Goal: Transaction & Acquisition: Purchase product/service

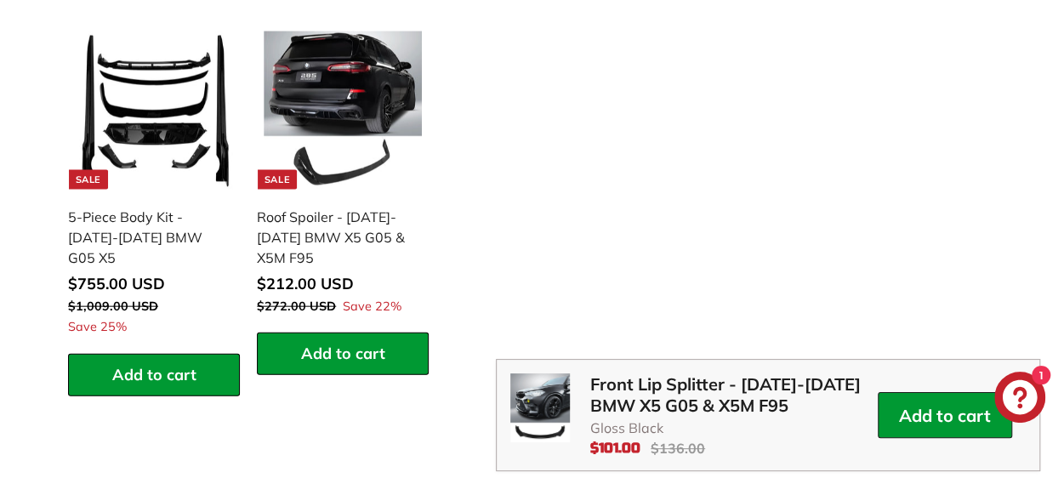
scroll to position [1782, 0]
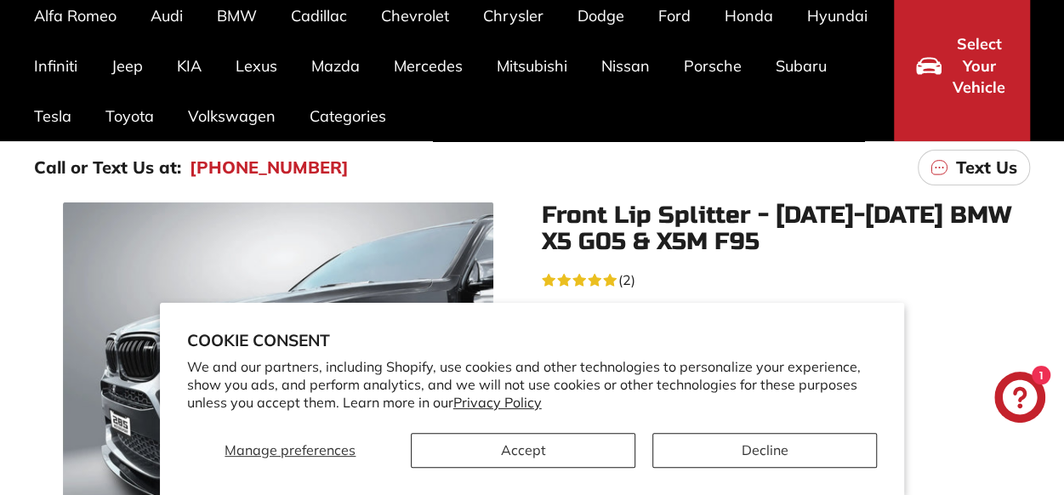
scroll to position [139, 0]
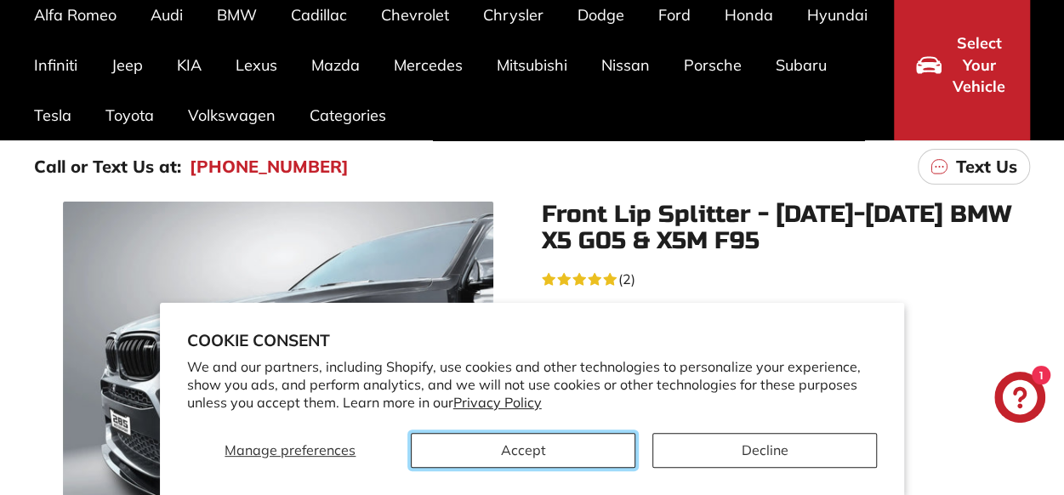
click at [560, 460] on button "Accept" at bounding box center [523, 450] width 224 height 35
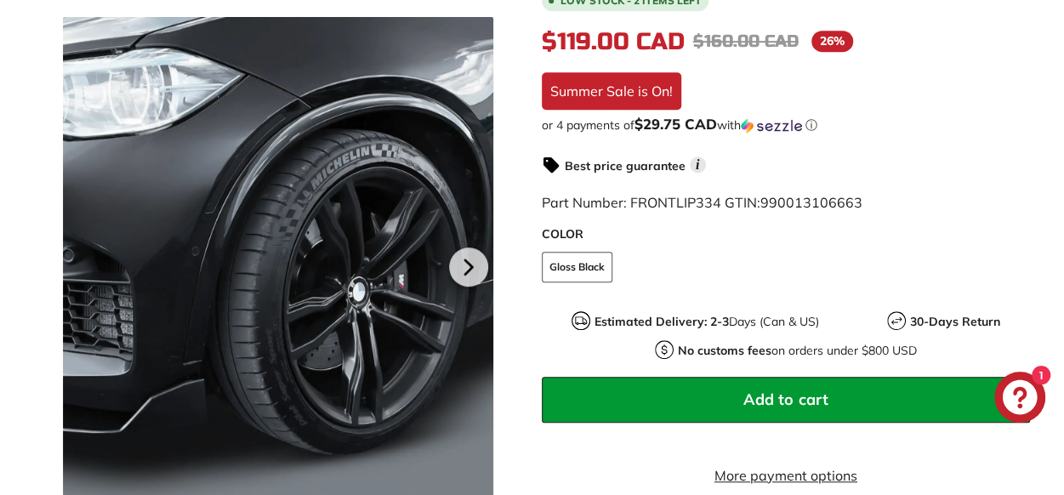
scroll to position [454, 0]
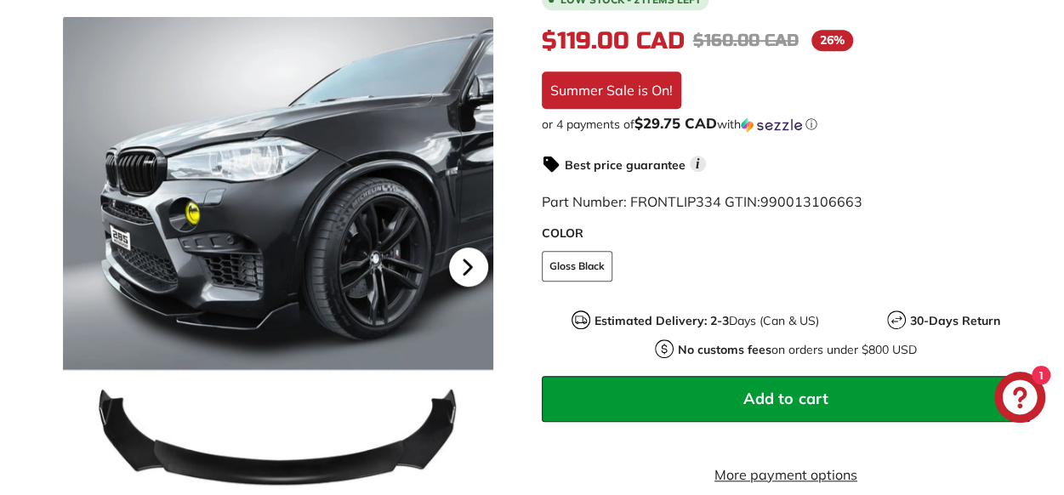
click at [466, 268] on icon at bounding box center [467, 267] width 7 height 14
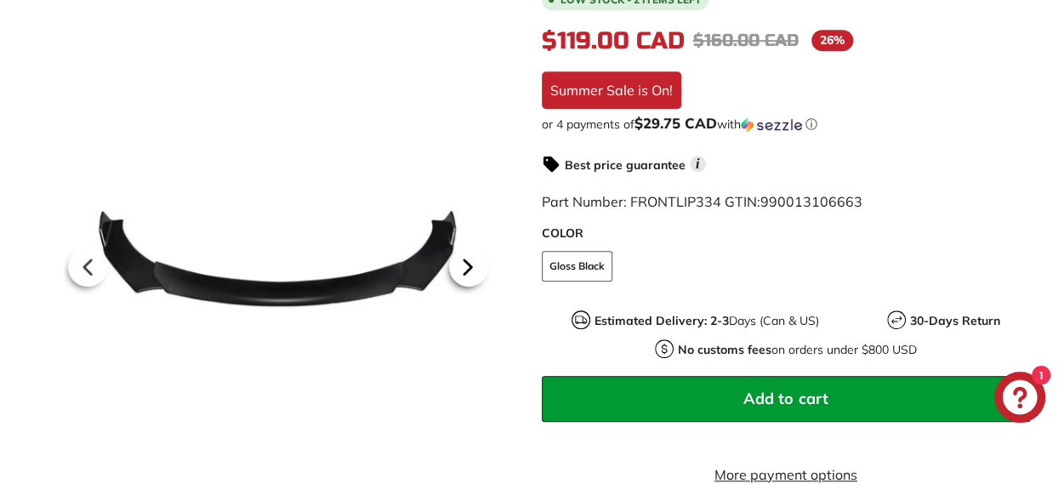
click at [461, 263] on icon at bounding box center [467, 266] width 39 height 39
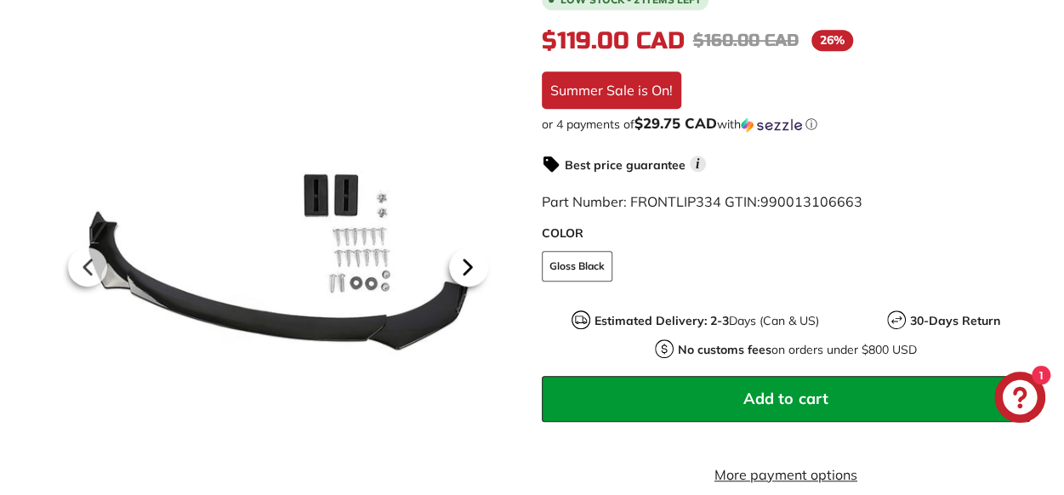
click at [460, 263] on icon at bounding box center [467, 266] width 39 height 39
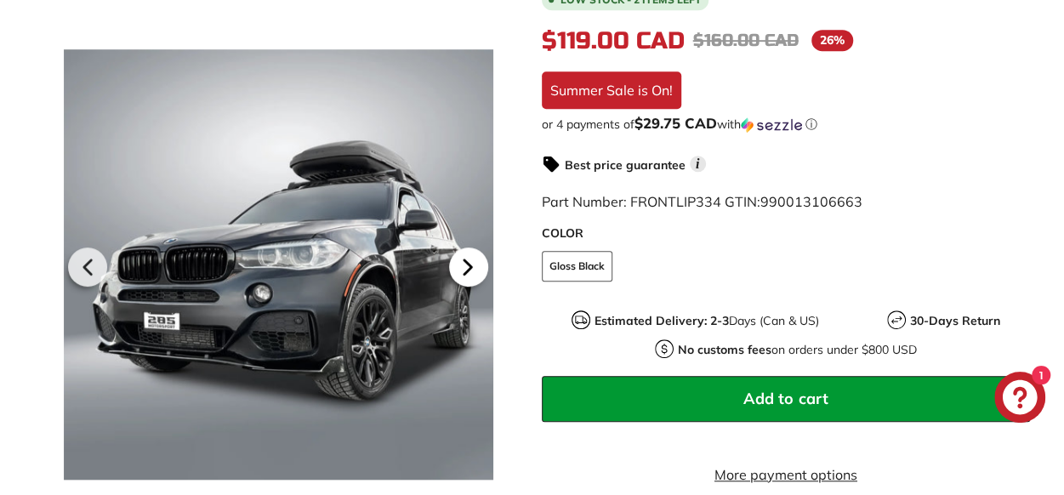
click at [461, 262] on icon at bounding box center [467, 266] width 39 height 39
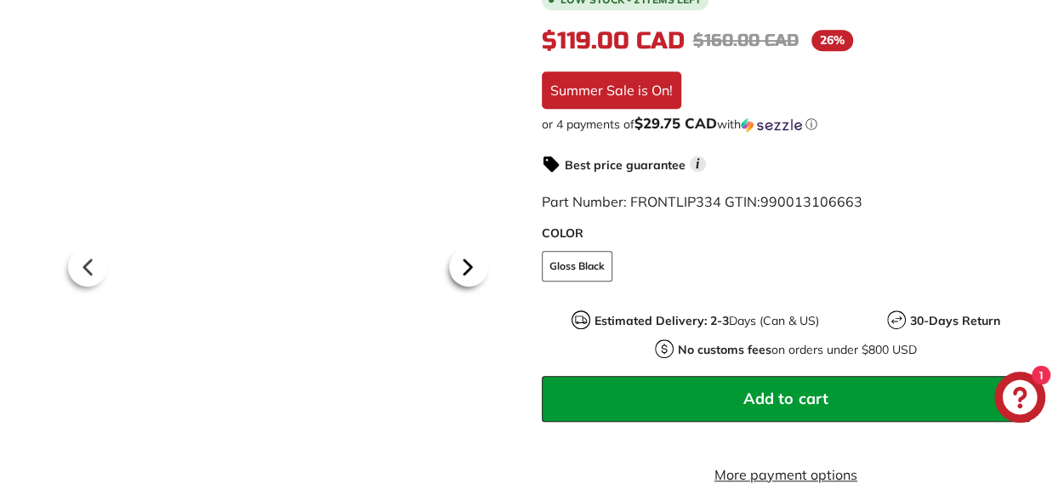
scroll to position [0, 228]
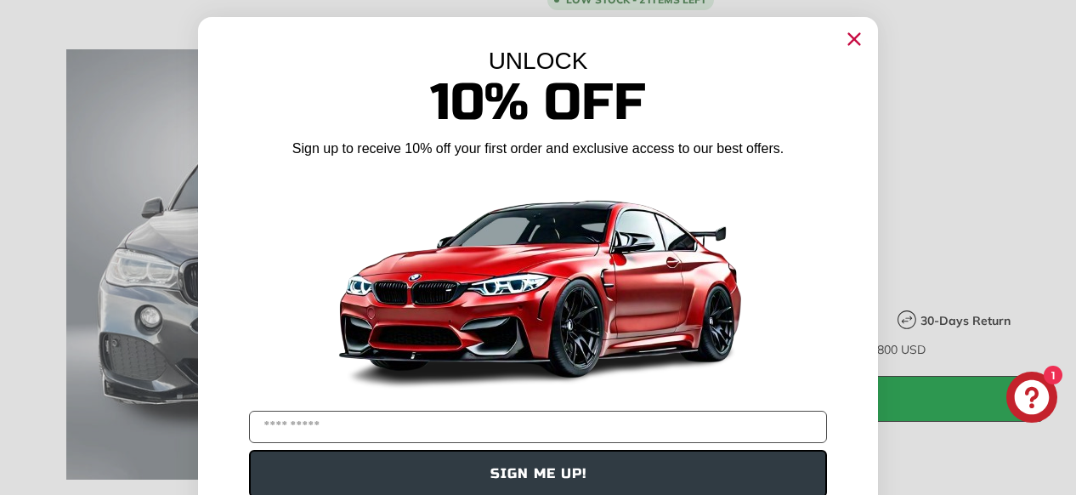
click at [842, 36] on circle "Close dialog" at bounding box center [855, 39] width 26 height 26
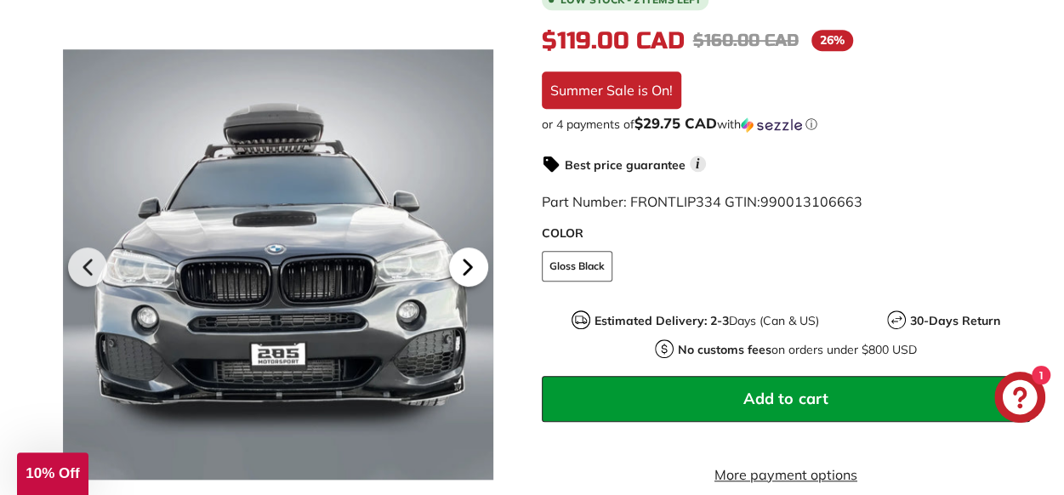
click at [451, 258] on icon at bounding box center [467, 266] width 39 height 39
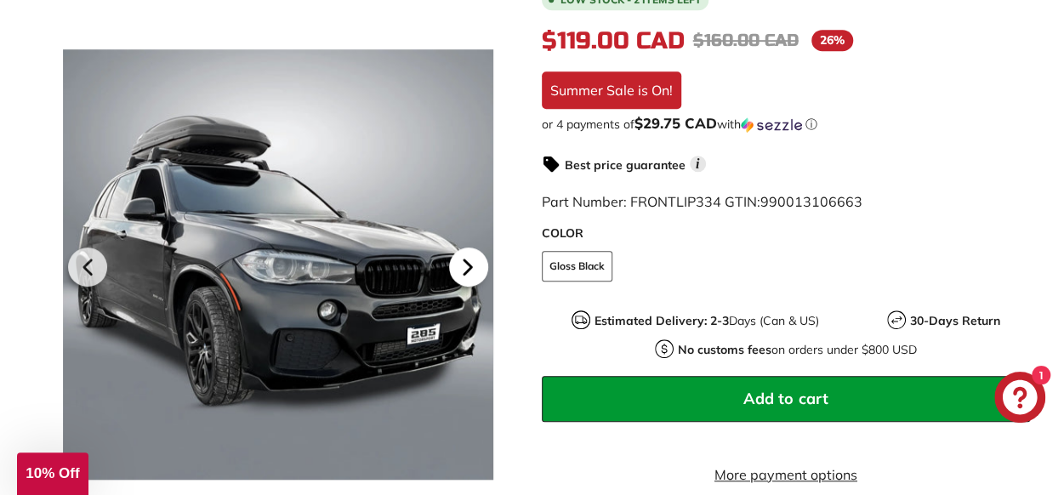
click at [452, 258] on icon at bounding box center [467, 266] width 39 height 39
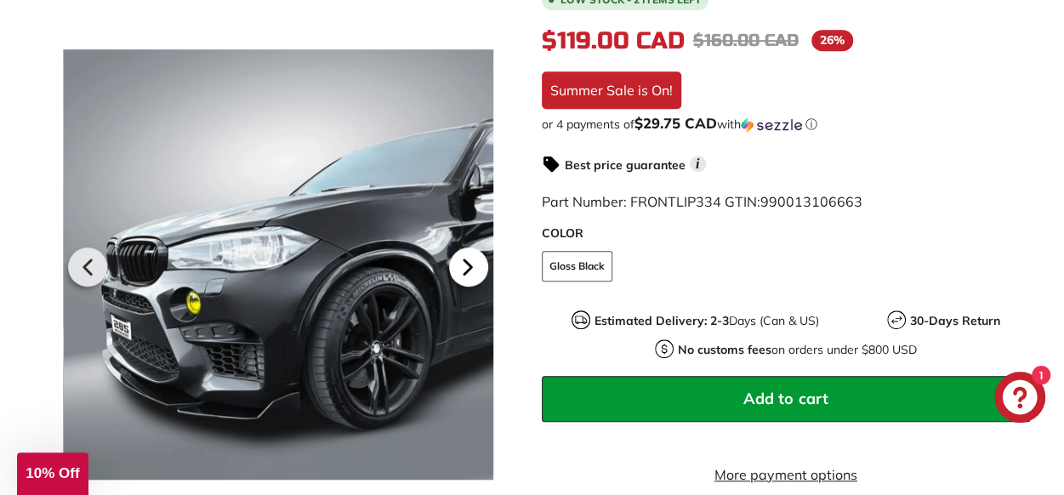
scroll to position [0, 411]
click at [452, 258] on icon at bounding box center [467, 266] width 39 height 39
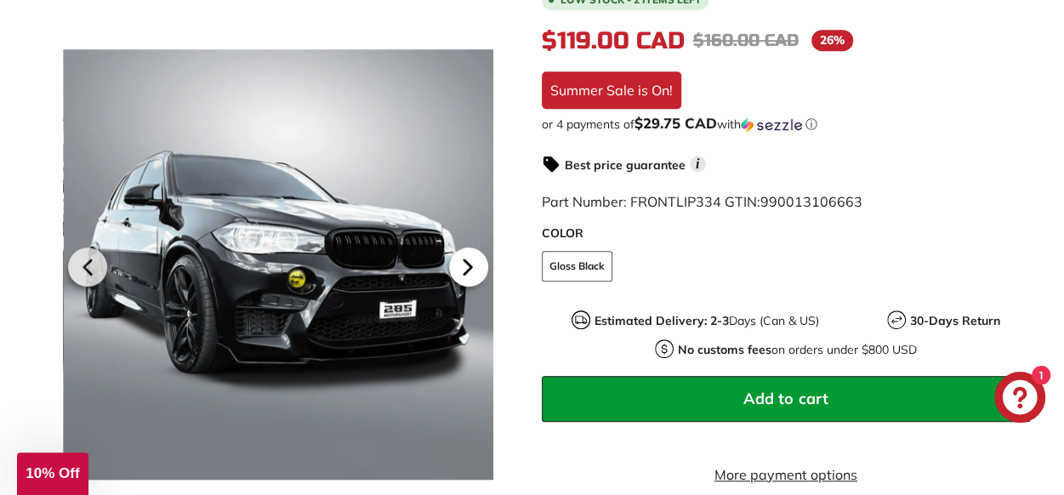
click at [452, 258] on icon at bounding box center [467, 266] width 39 height 39
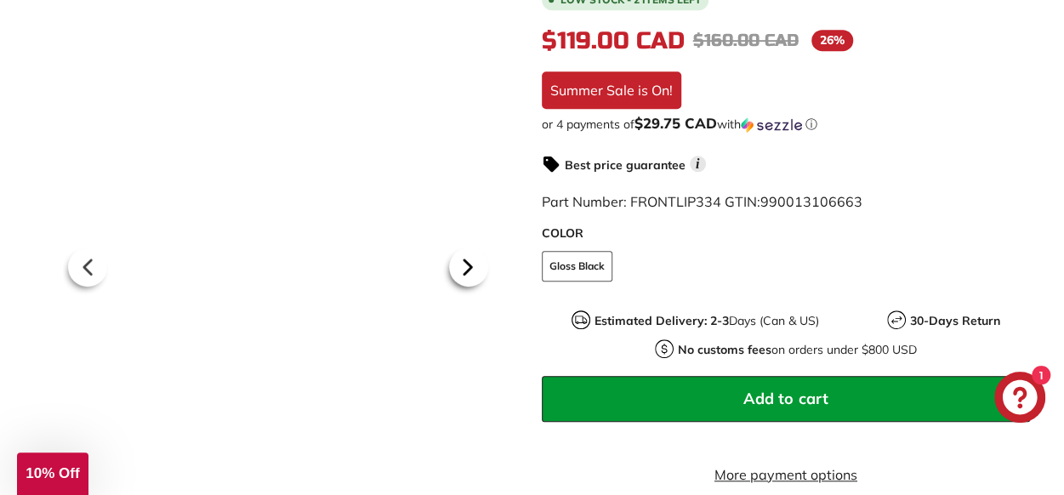
scroll to position [0, 517]
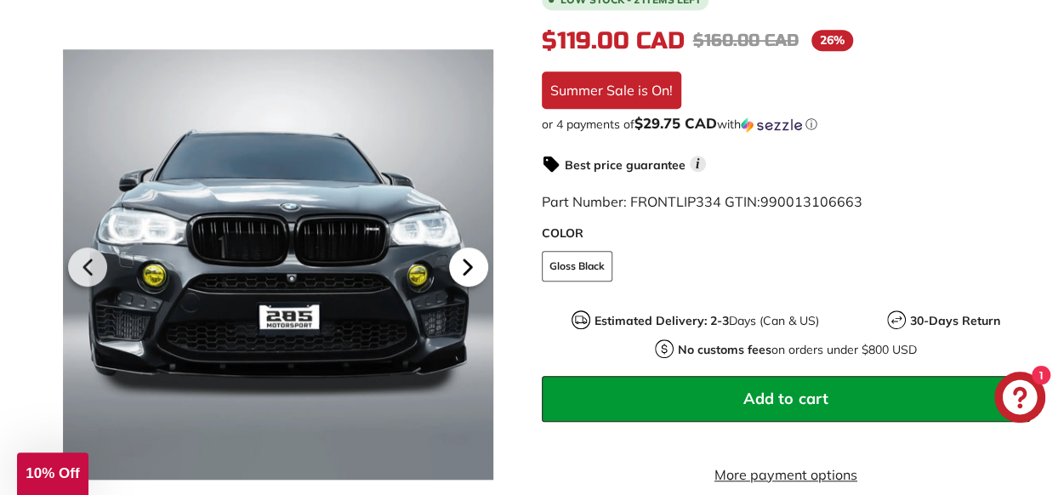
click at [452, 258] on icon at bounding box center [467, 266] width 39 height 39
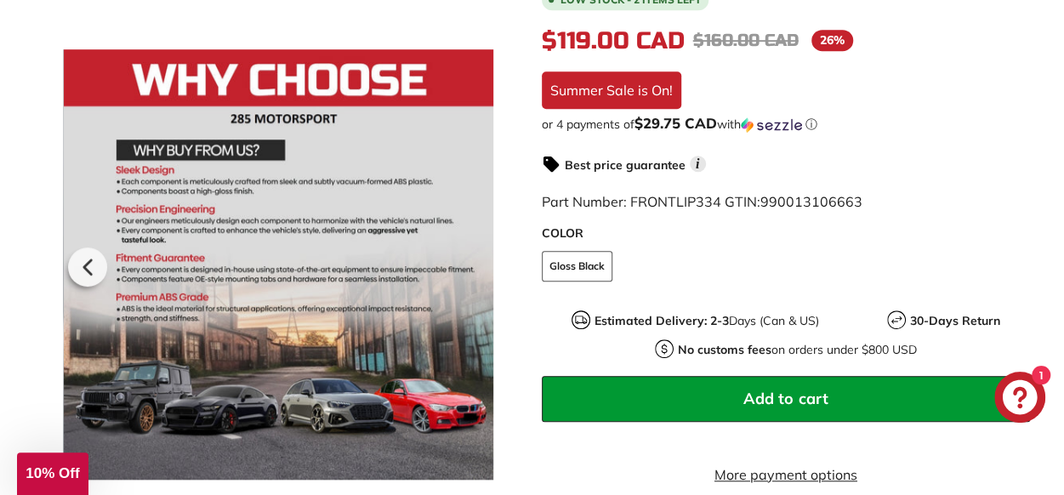
click at [452, 258] on div at bounding box center [279, 264] width 430 height 495
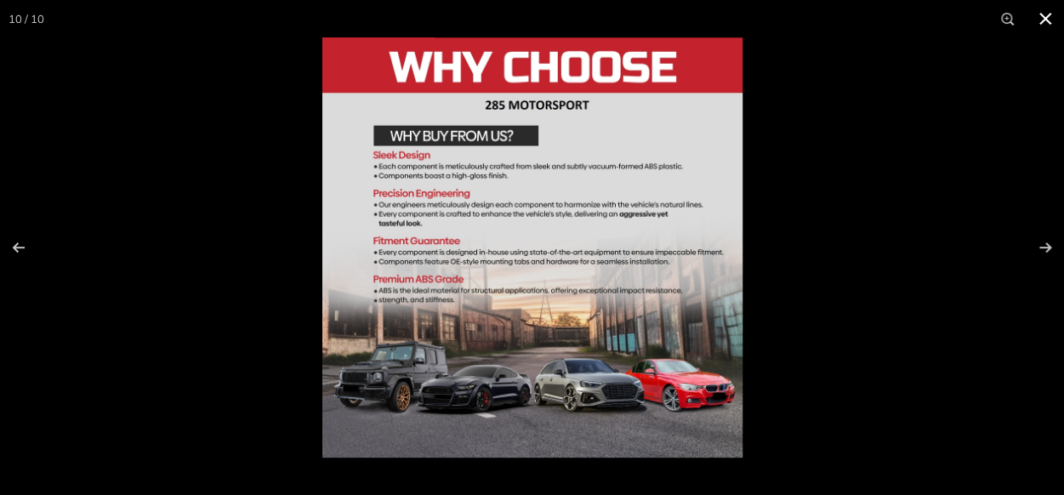
click at [1039, 18] on button at bounding box center [1044, 18] width 37 height 37
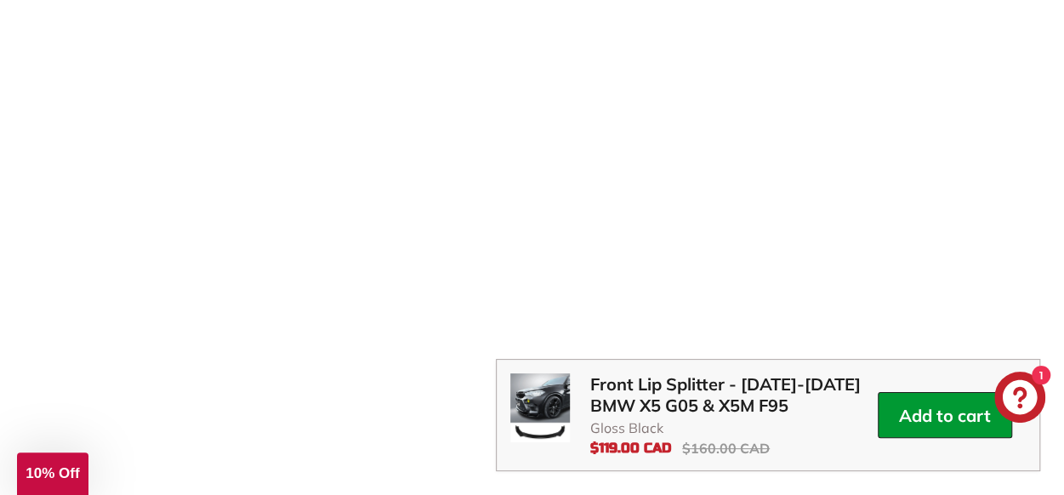
scroll to position [2432, 0]
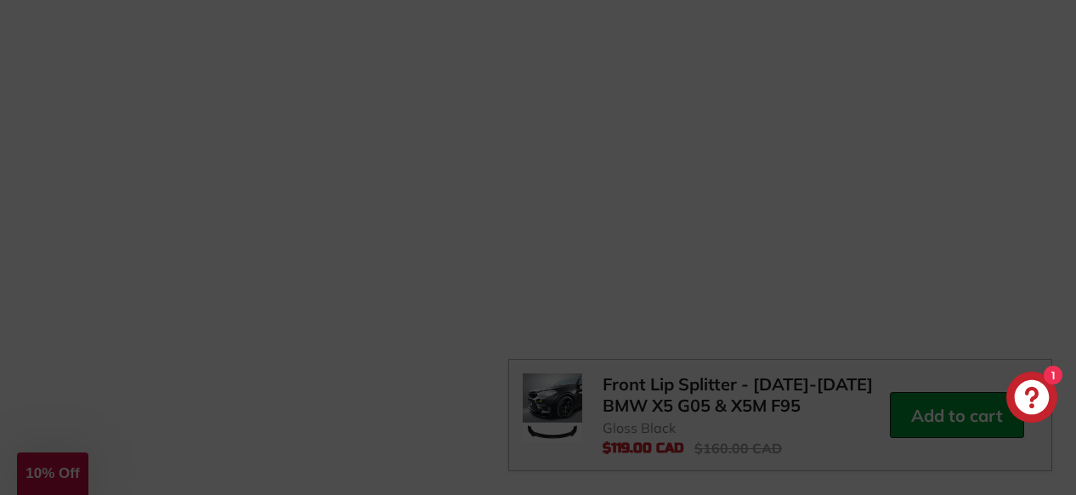
scroll to position [14, 0]
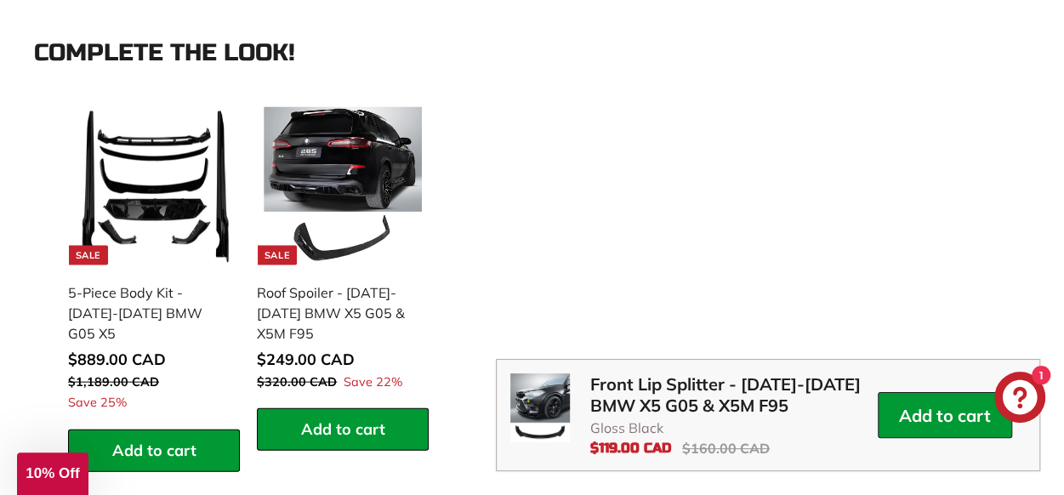
scroll to position [1706, 0]
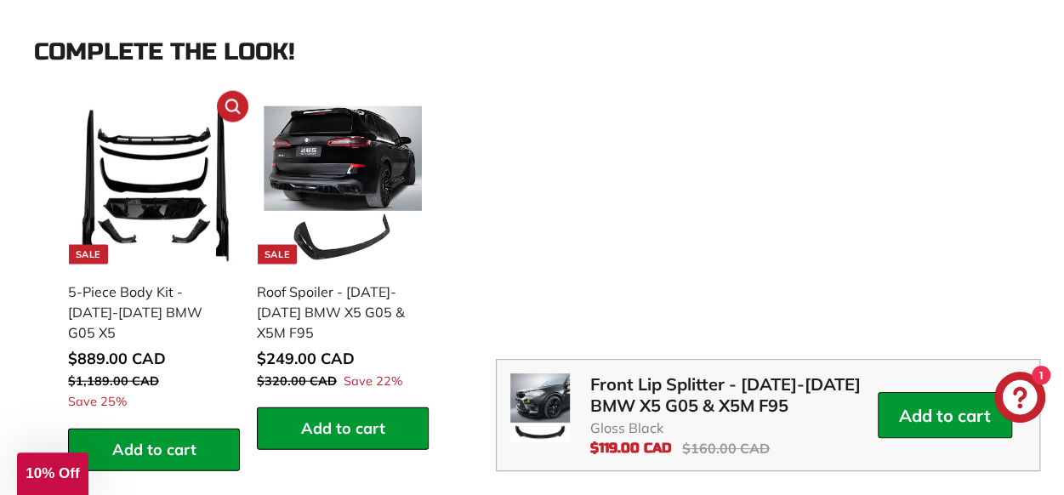
click at [138, 309] on div "5-Piece Body Kit - [DATE]-[DATE] BMW G05 X5" at bounding box center [145, 311] width 155 height 61
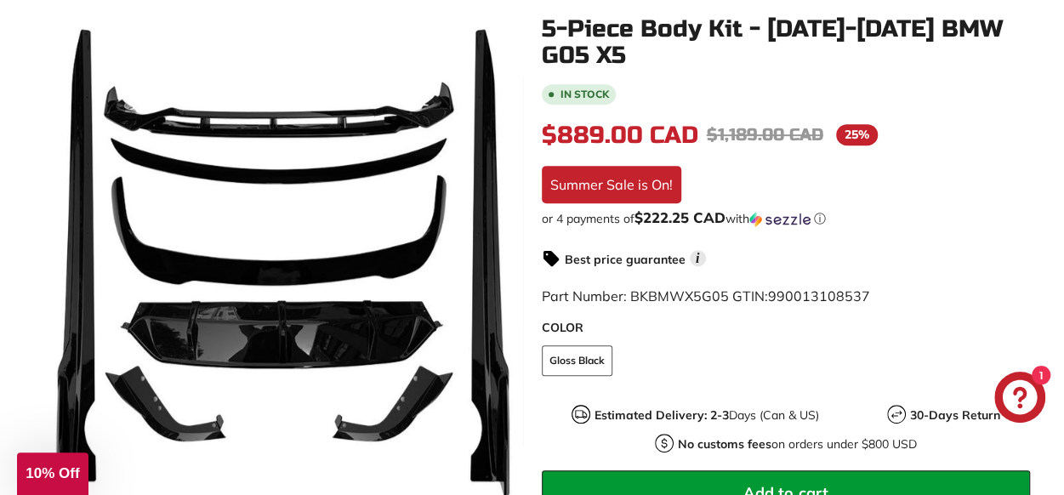
scroll to position [326, 0]
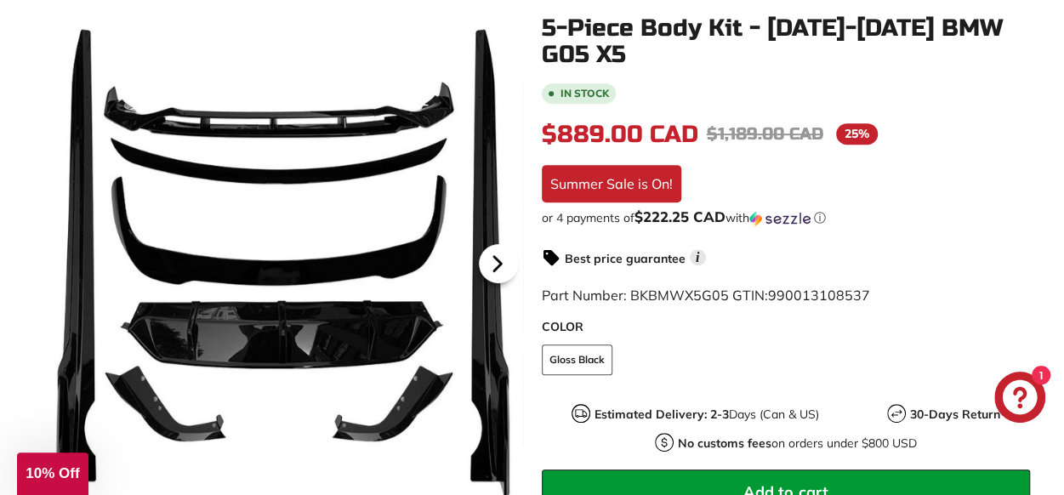
click at [489, 275] on icon at bounding box center [497, 263] width 39 height 39
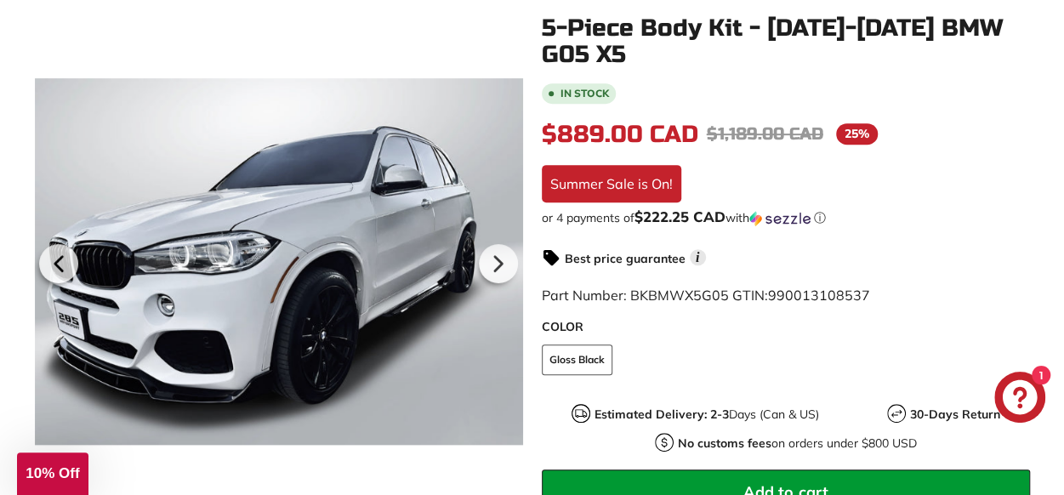
click at [466, 247] on div at bounding box center [279, 261] width 489 height 489
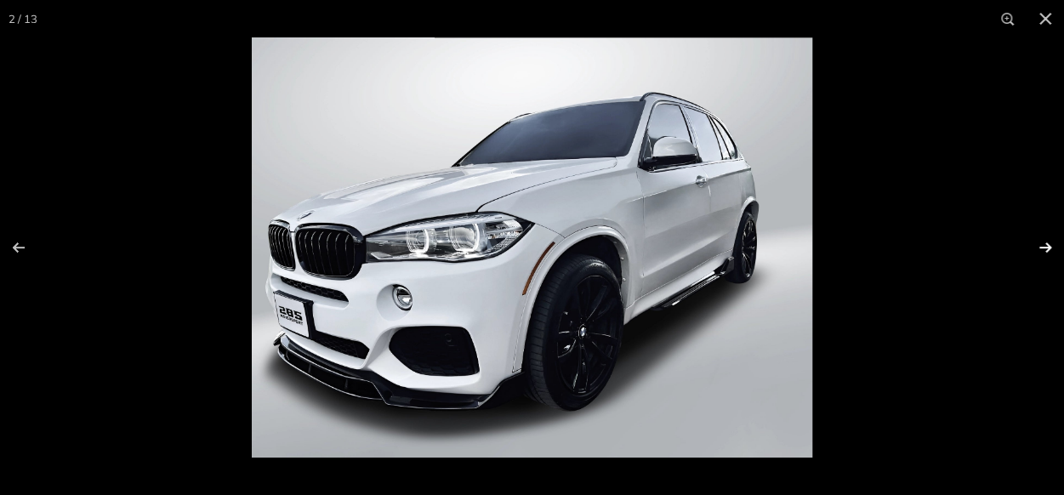
click at [1041, 256] on button at bounding box center [1034, 247] width 60 height 85
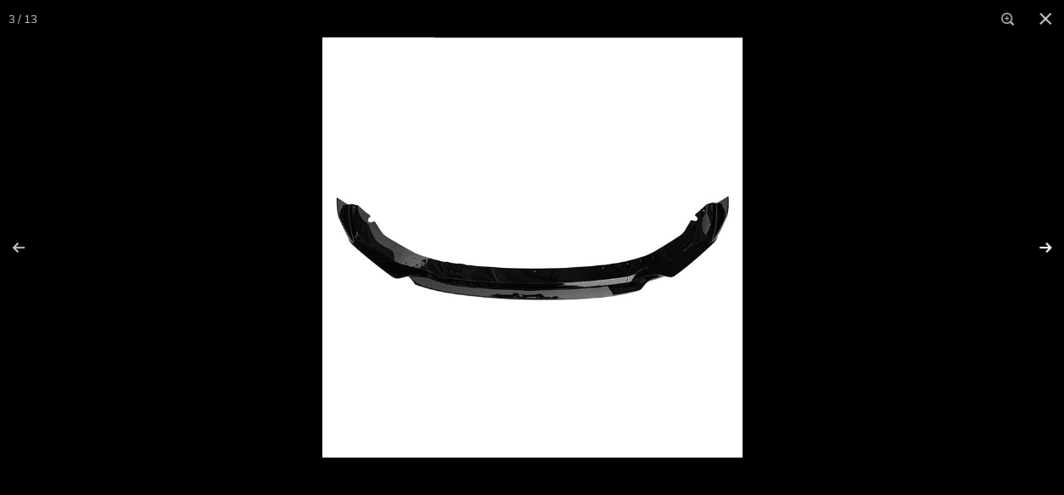
click at [1041, 254] on button at bounding box center [1034, 247] width 60 height 85
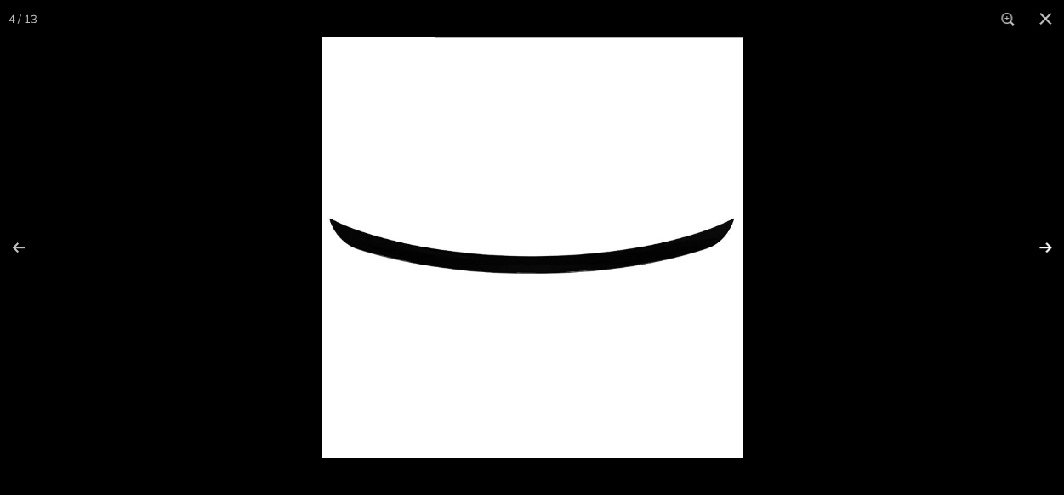
click at [1041, 254] on button at bounding box center [1034, 247] width 60 height 85
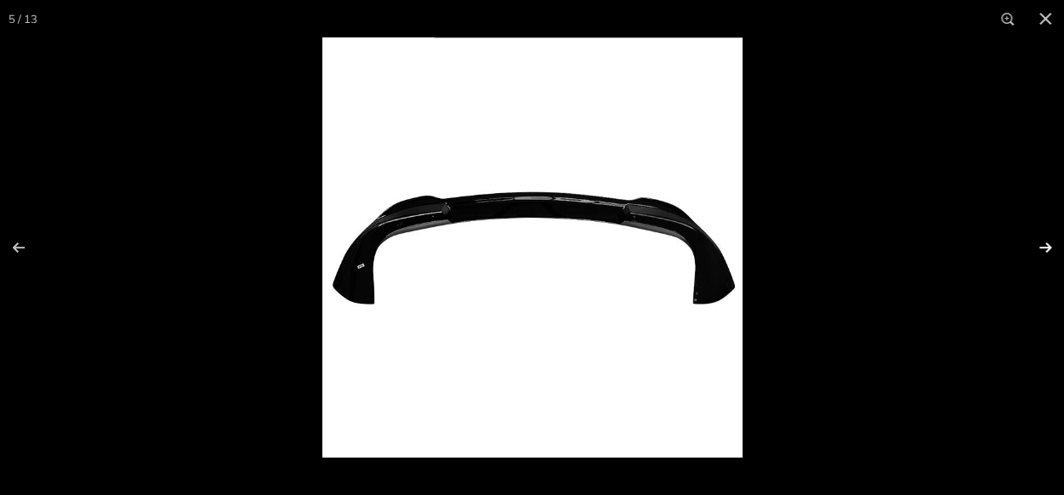
click at [1041, 254] on button at bounding box center [1034, 247] width 60 height 85
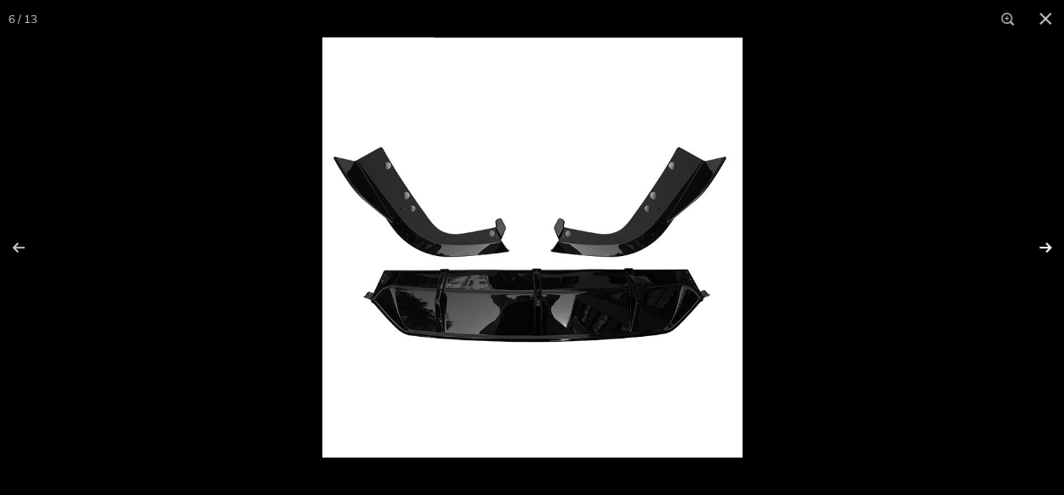
click at [1041, 254] on button at bounding box center [1034, 247] width 60 height 85
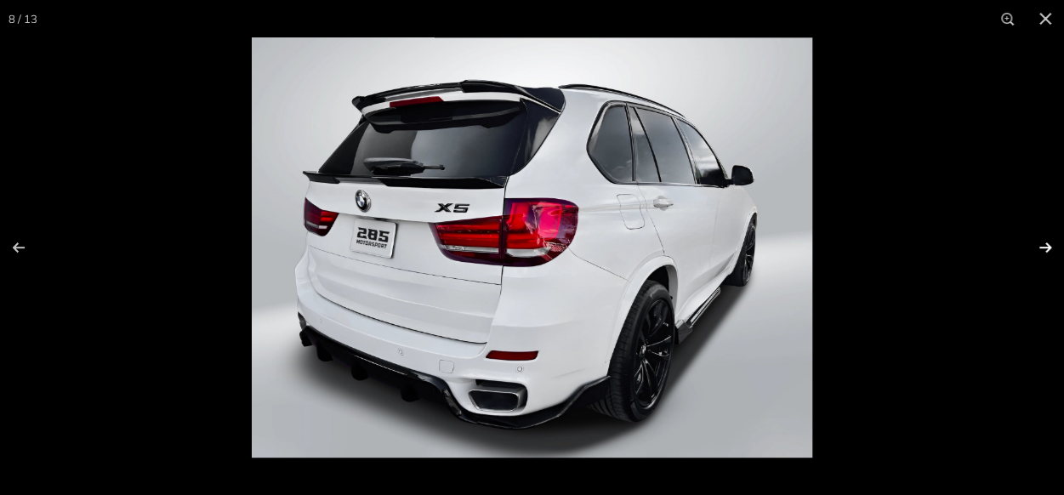
click at [1041, 254] on button at bounding box center [1034, 247] width 60 height 85
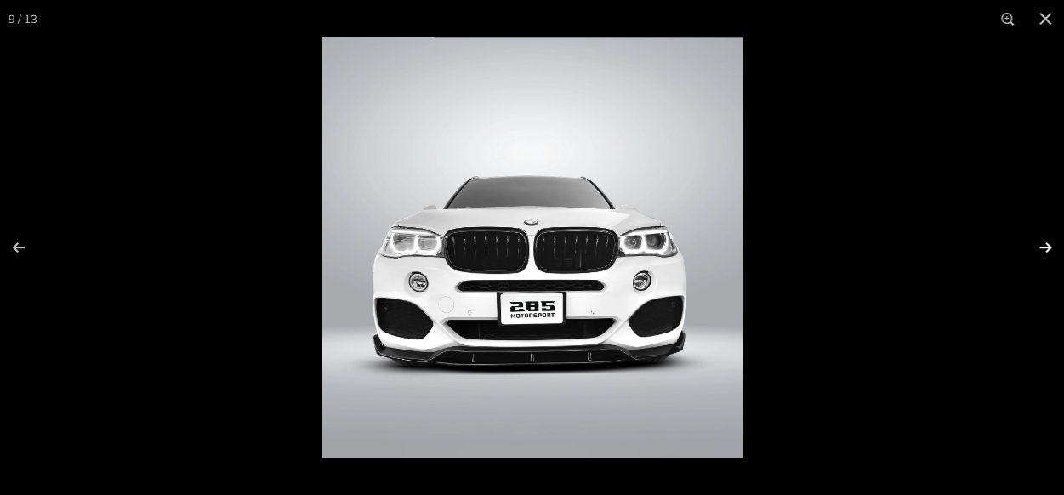
click at [1041, 254] on button at bounding box center [1034, 247] width 60 height 85
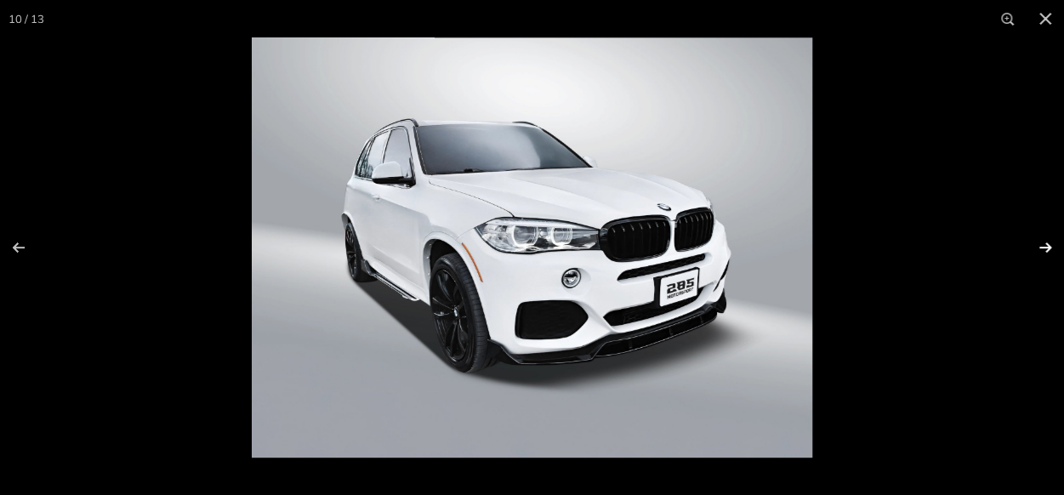
scroll to position [0, 592]
click at [1051, 30] on button at bounding box center [1044, 18] width 37 height 37
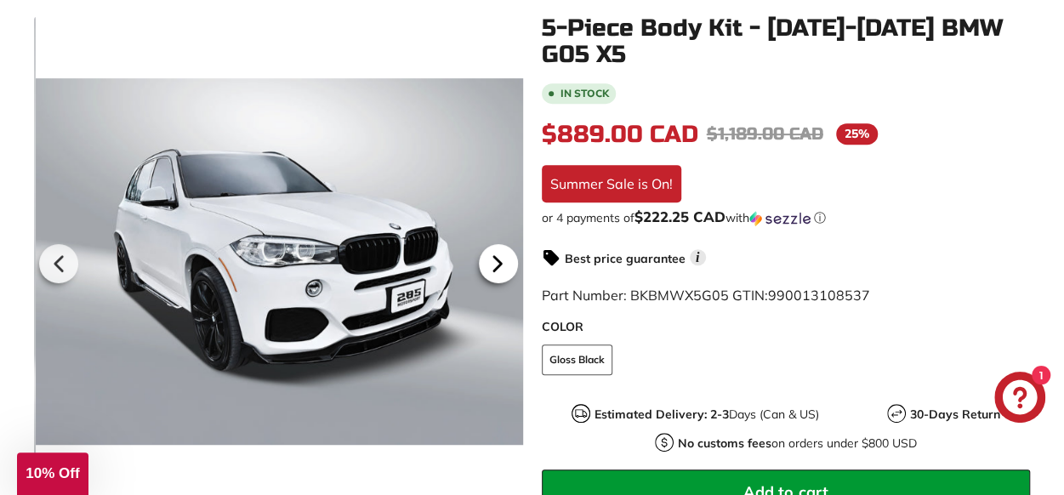
click at [517, 254] on div at bounding box center [498, 264] width 49 height 48
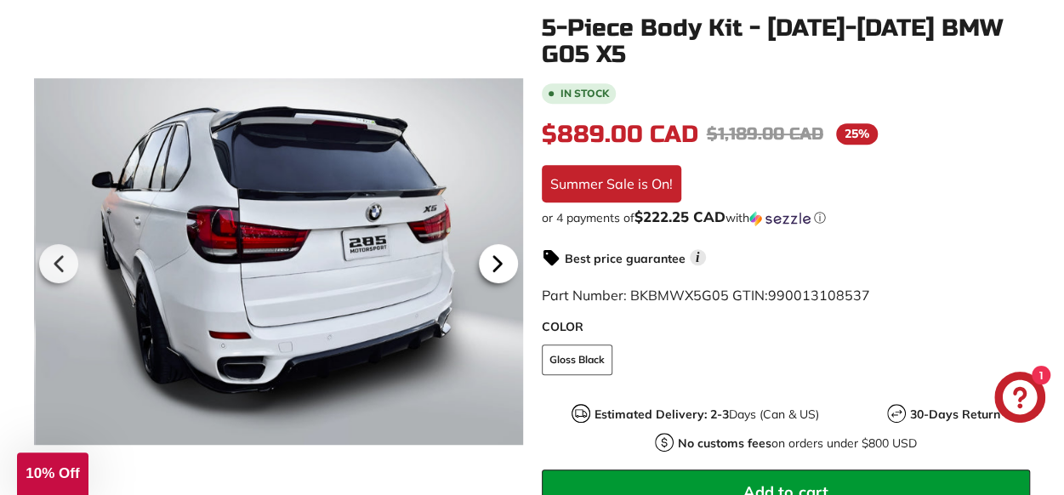
click at [513, 256] on icon at bounding box center [497, 263] width 39 height 39
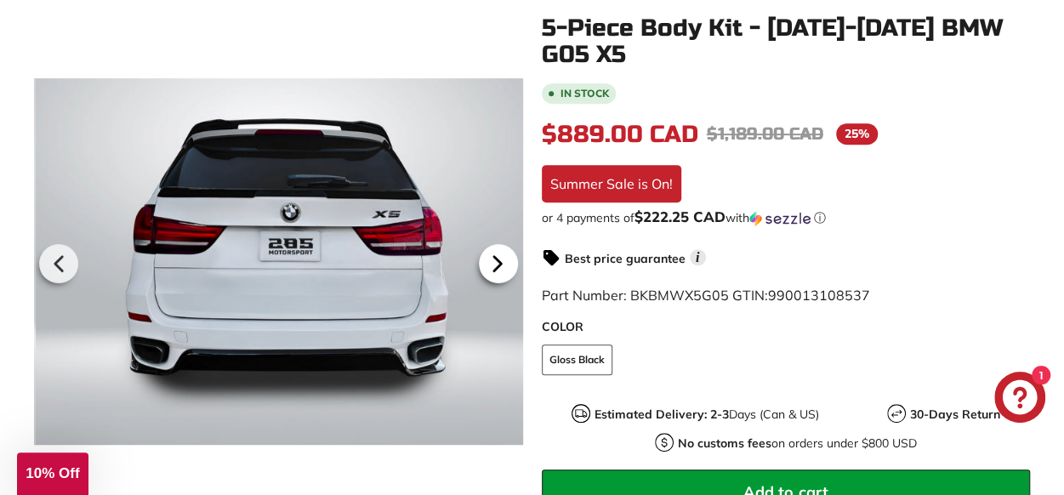
click at [513, 256] on icon at bounding box center [497, 263] width 39 height 39
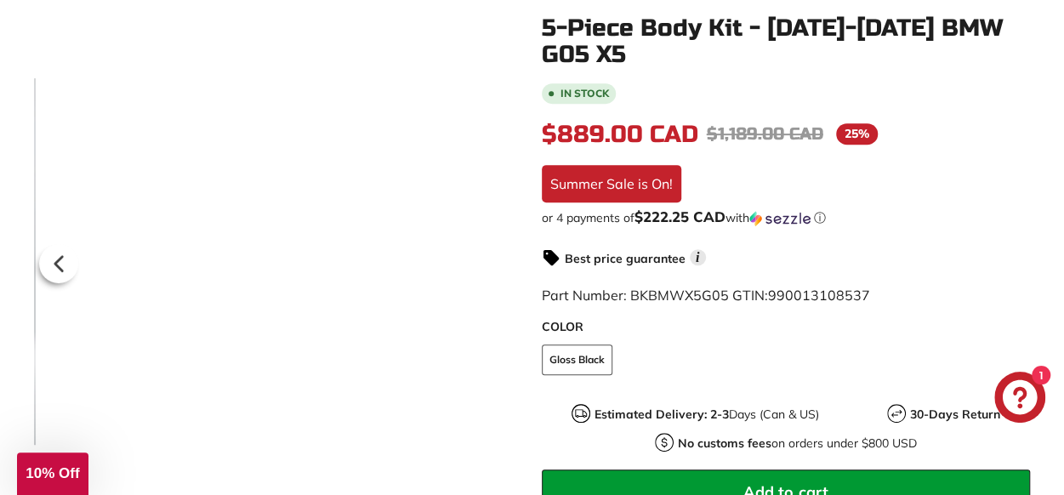
scroll to position [0, 845]
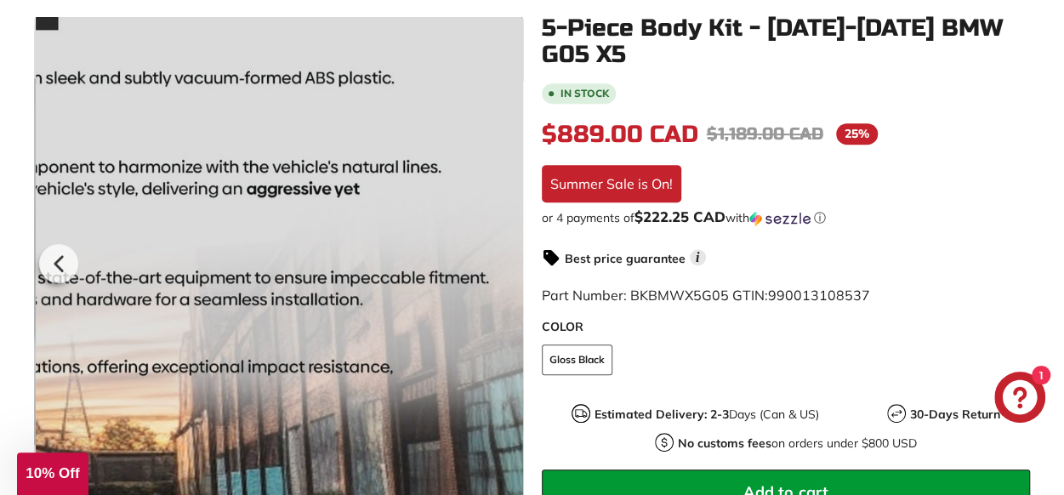
click at [513, 256] on div at bounding box center [280, 261] width 489 height 489
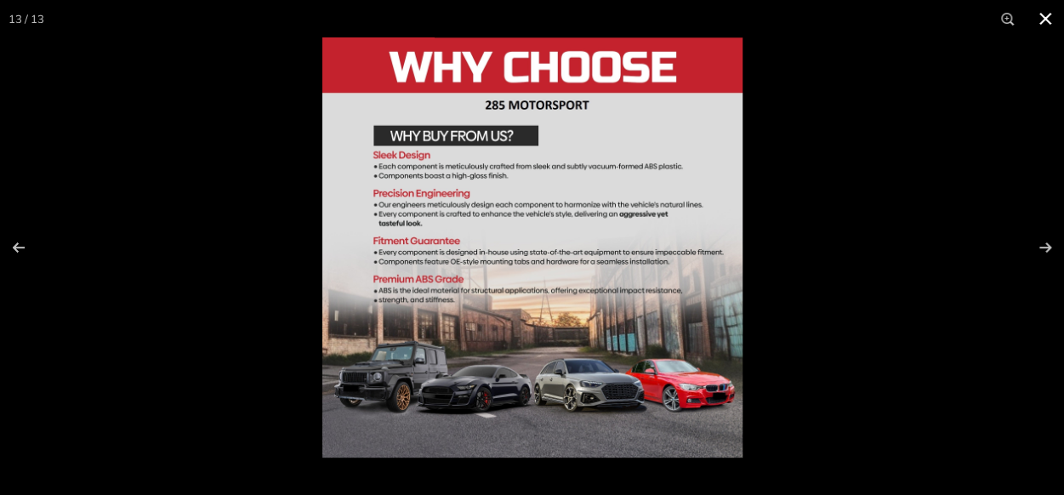
click at [1040, 23] on button at bounding box center [1044, 18] width 37 height 37
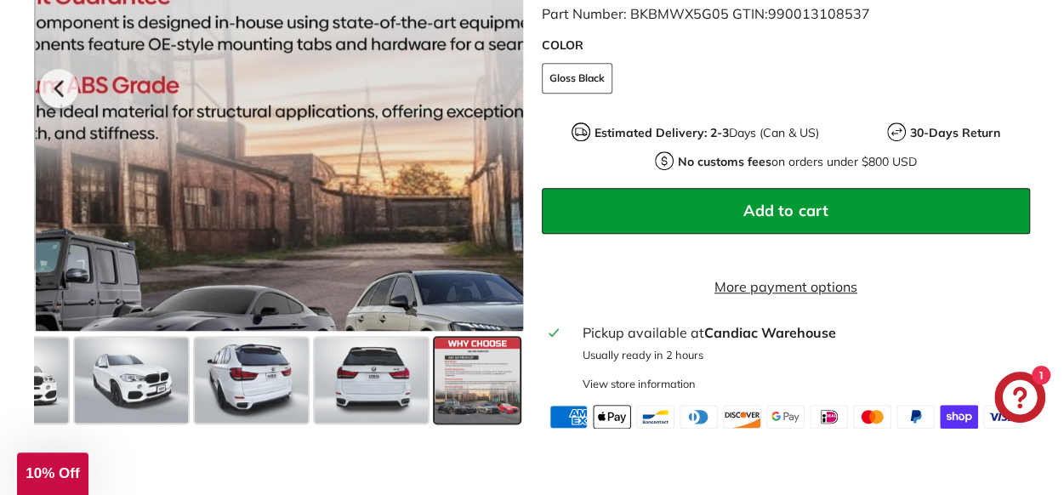
scroll to position [614, 0]
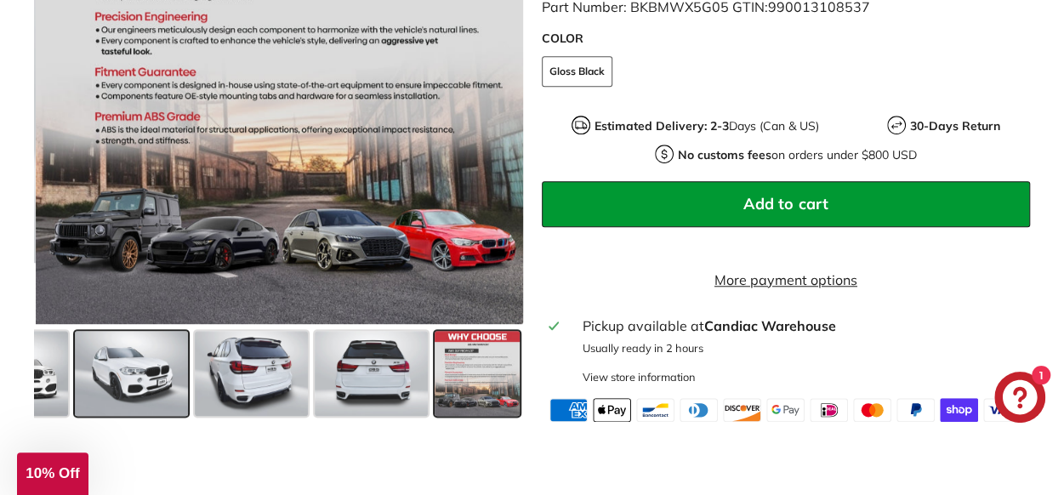
click at [106, 386] on span at bounding box center [131, 372] width 113 height 85
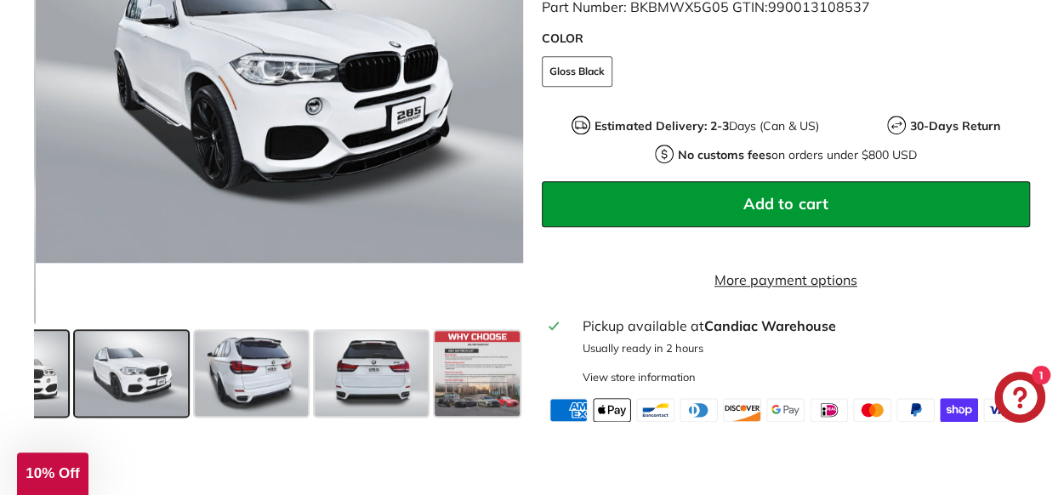
click at [67, 395] on div at bounding box center [26, 372] width 92 height 92
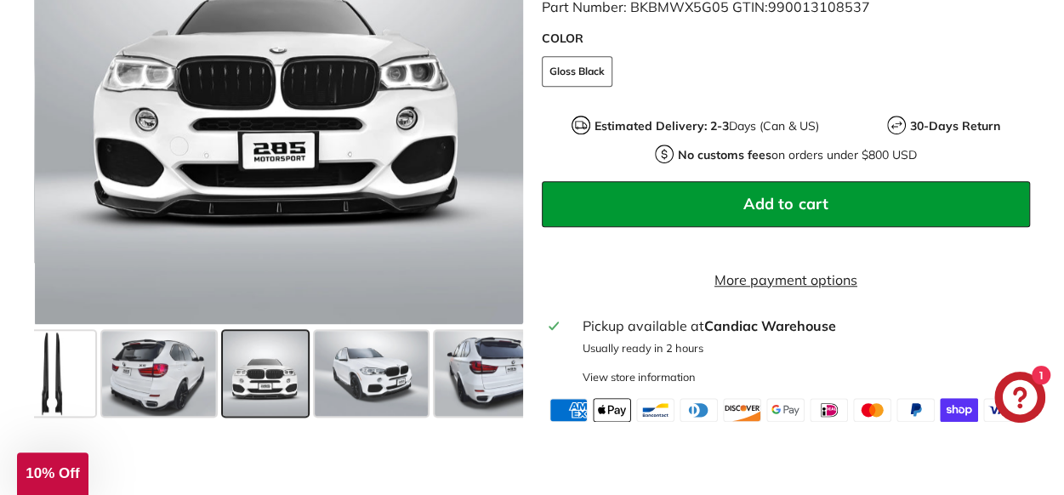
scroll to position [0, 592]
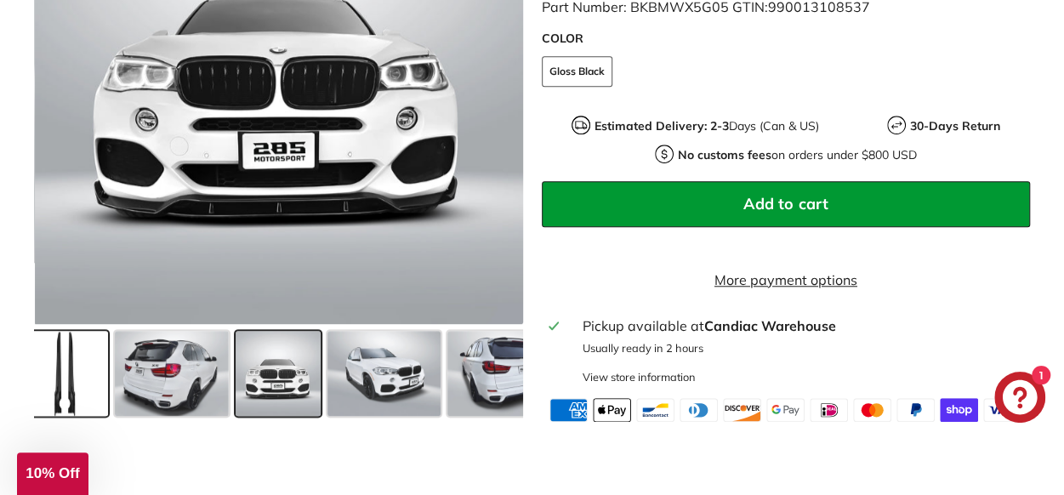
click at [62, 349] on span at bounding box center [65, 372] width 85 height 85
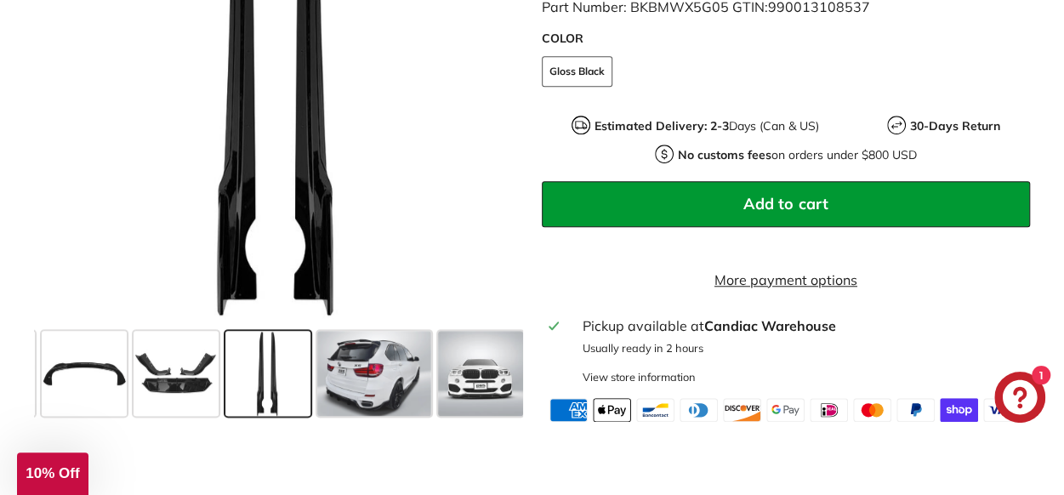
scroll to position [0, 379]
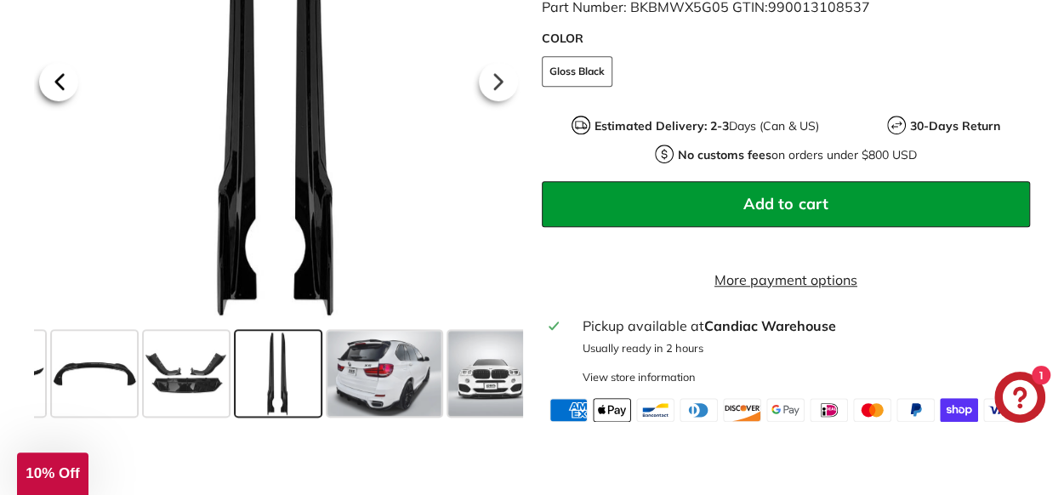
click at [71, 94] on icon at bounding box center [59, 81] width 39 height 39
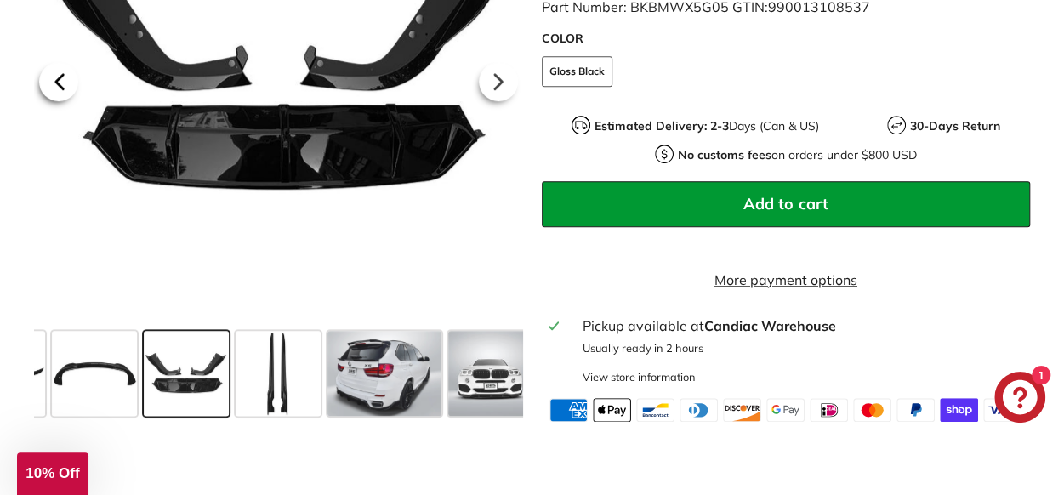
click at [71, 94] on icon at bounding box center [59, 81] width 39 height 39
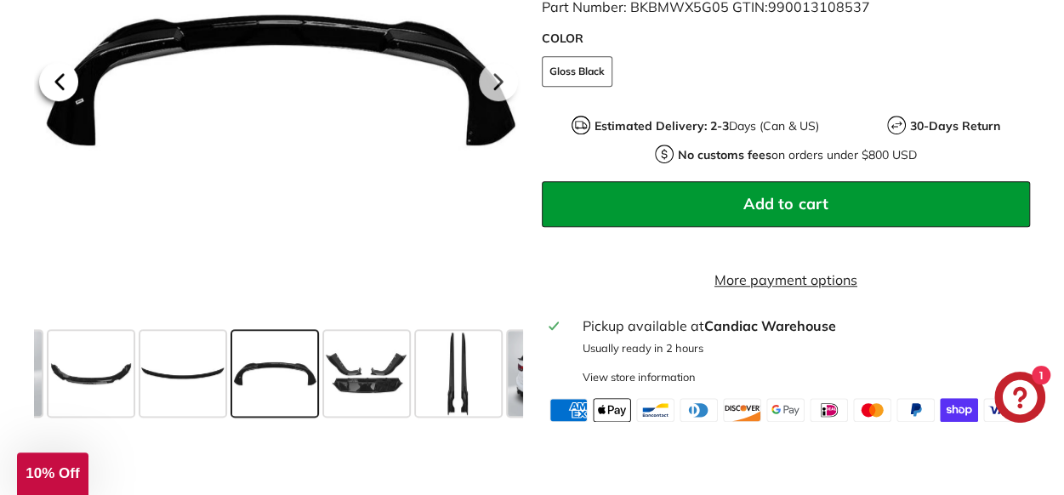
scroll to position [0, 196]
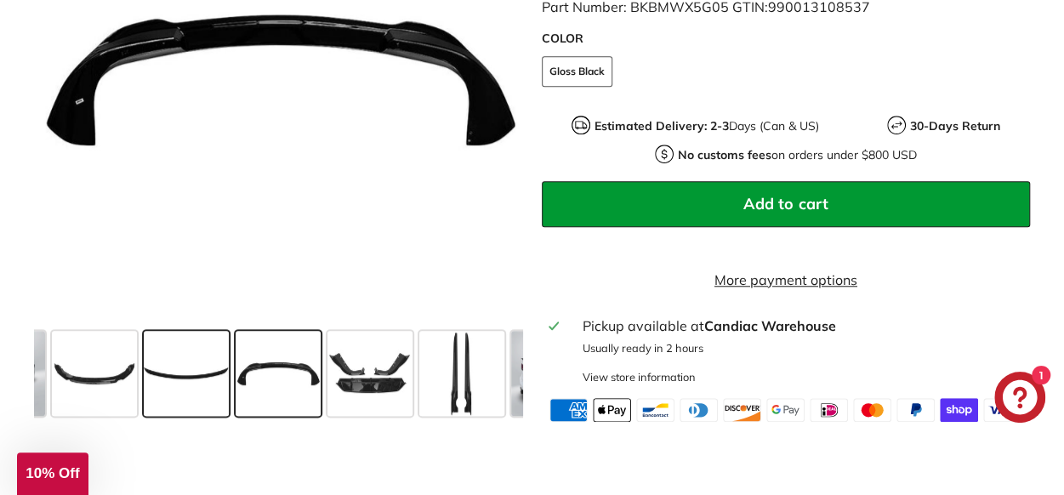
click at [167, 415] on span at bounding box center [186, 372] width 85 height 85
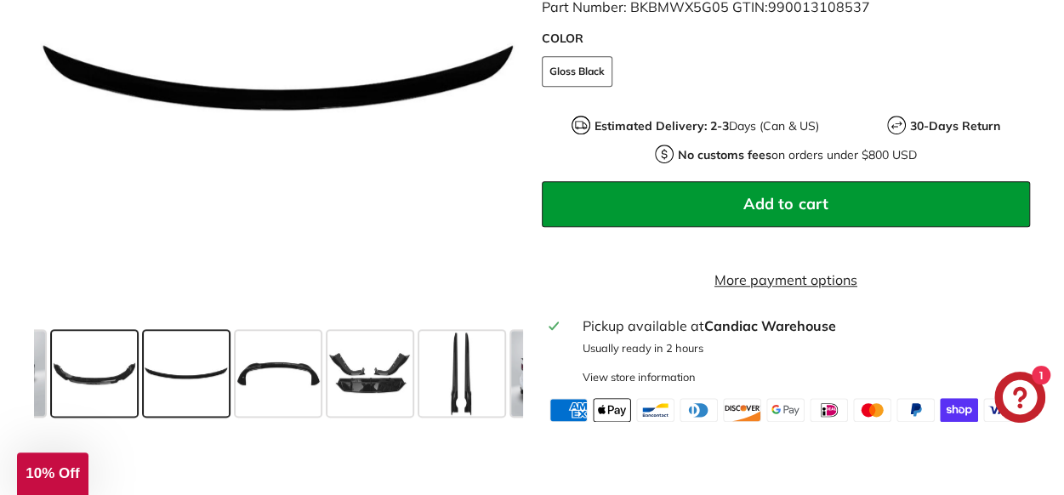
click at [52, 402] on span at bounding box center [94, 372] width 85 height 85
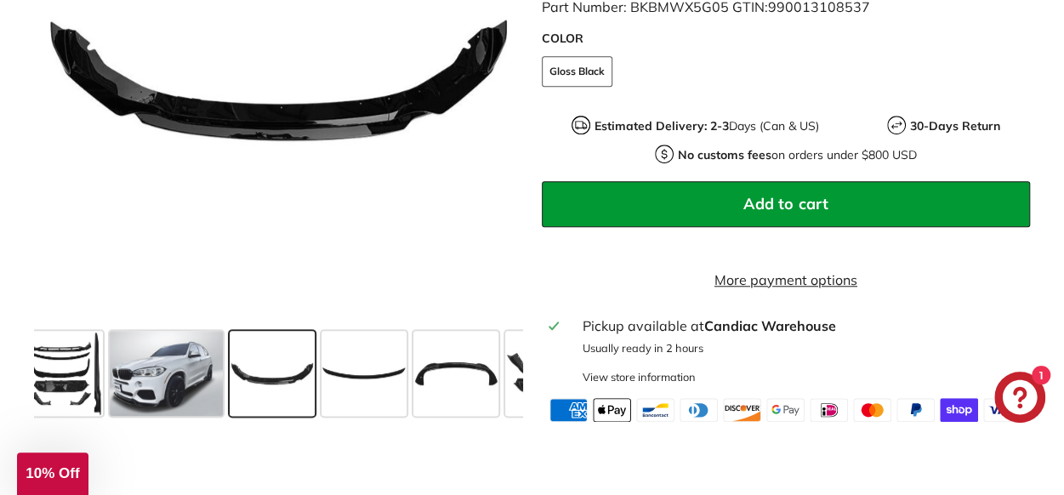
scroll to position [0, 12]
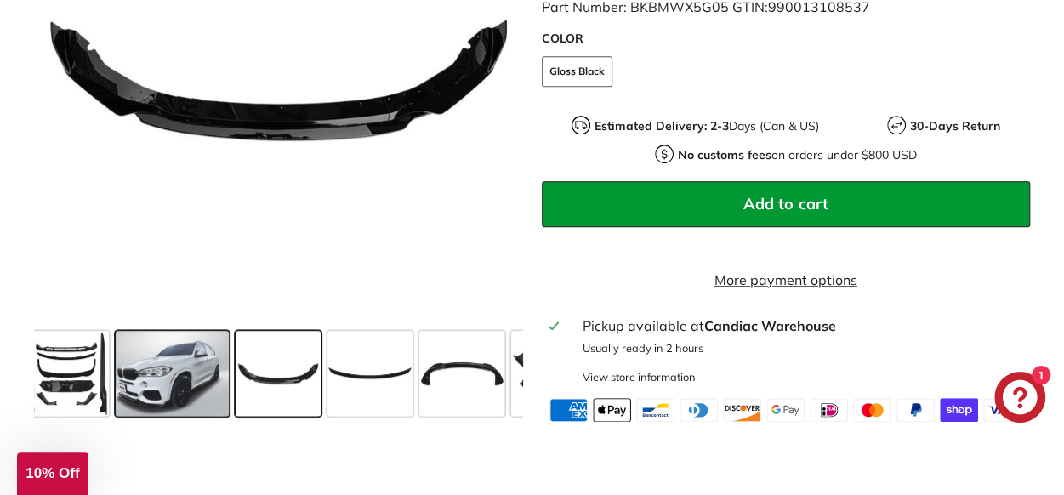
click at [133, 409] on span at bounding box center [172, 372] width 113 height 85
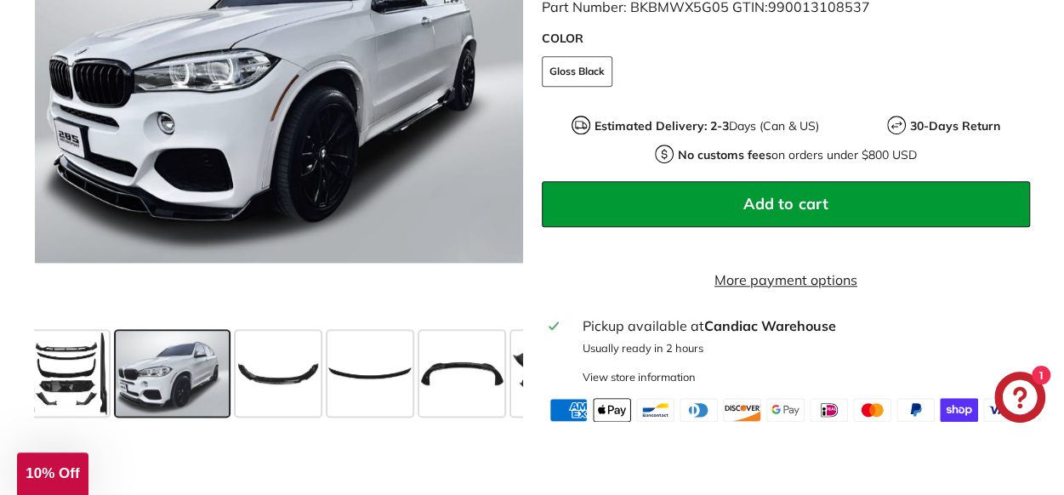
click at [83, 412] on span at bounding box center [66, 372] width 85 height 85
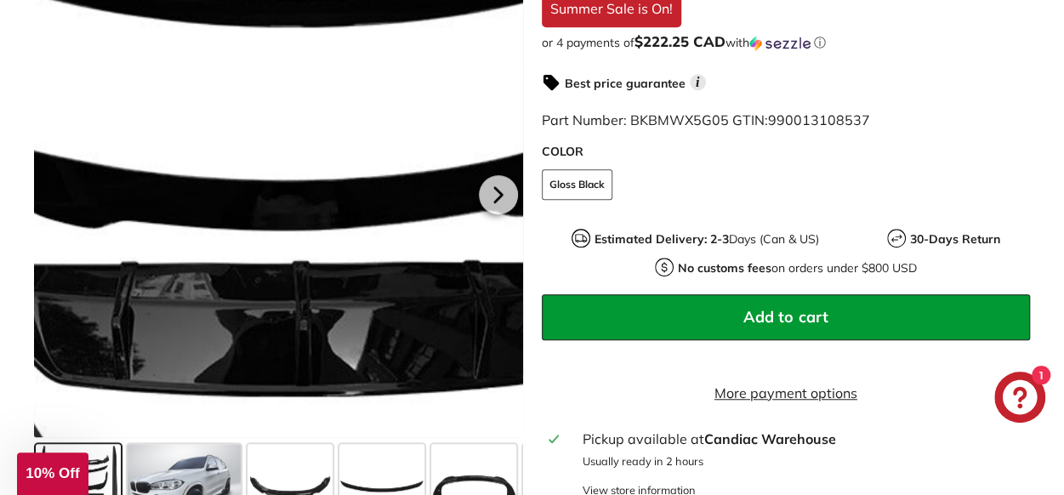
scroll to position [517, 0]
